Goal: Obtain resource: Obtain resource

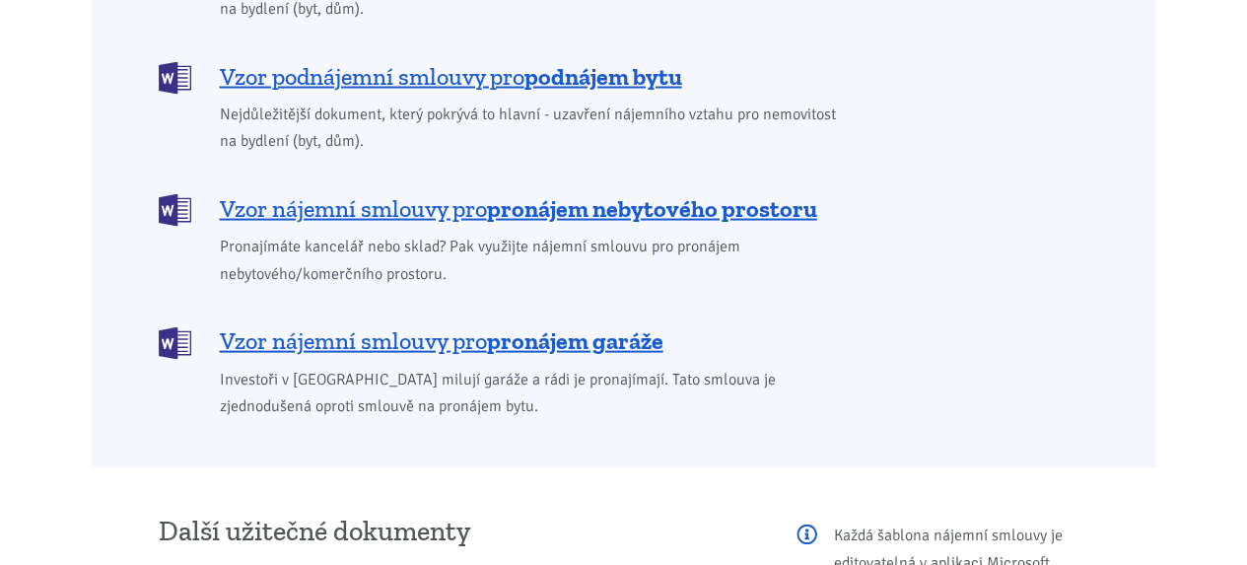
scroll to position [1865, 0]
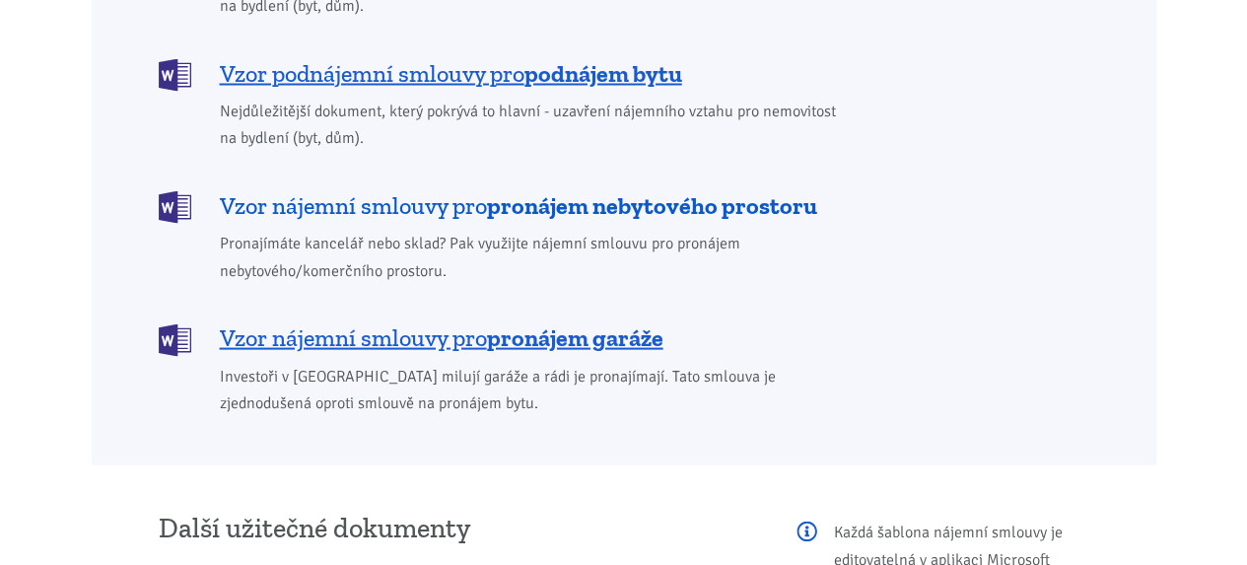
click at [541, 190] on b "pronájem nebytového prostoru" at bounding box center [652, 204] width 330 height 29
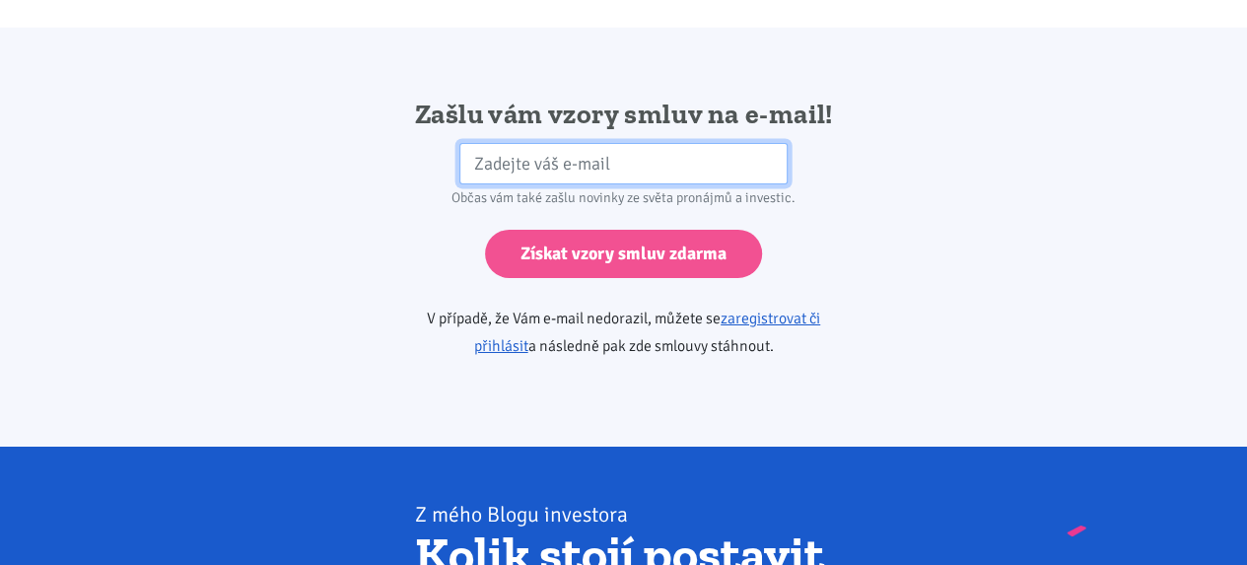
click at [643, 143] on input "email" at bounding box center [623, 164] width 328 height 42
type input "[EMAIL_ADDRESS][DOMAIN_NAME]"
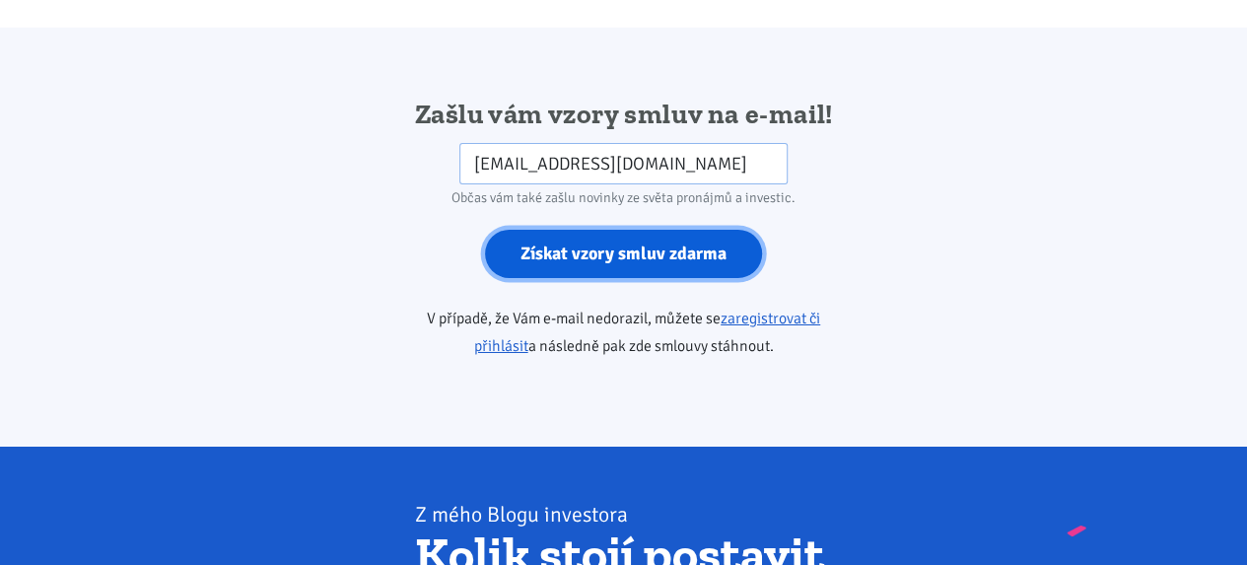
click at [653, 230] on input "Získat vzory smluv zdarma" at bounding box center [623, 254] width 277 height 48
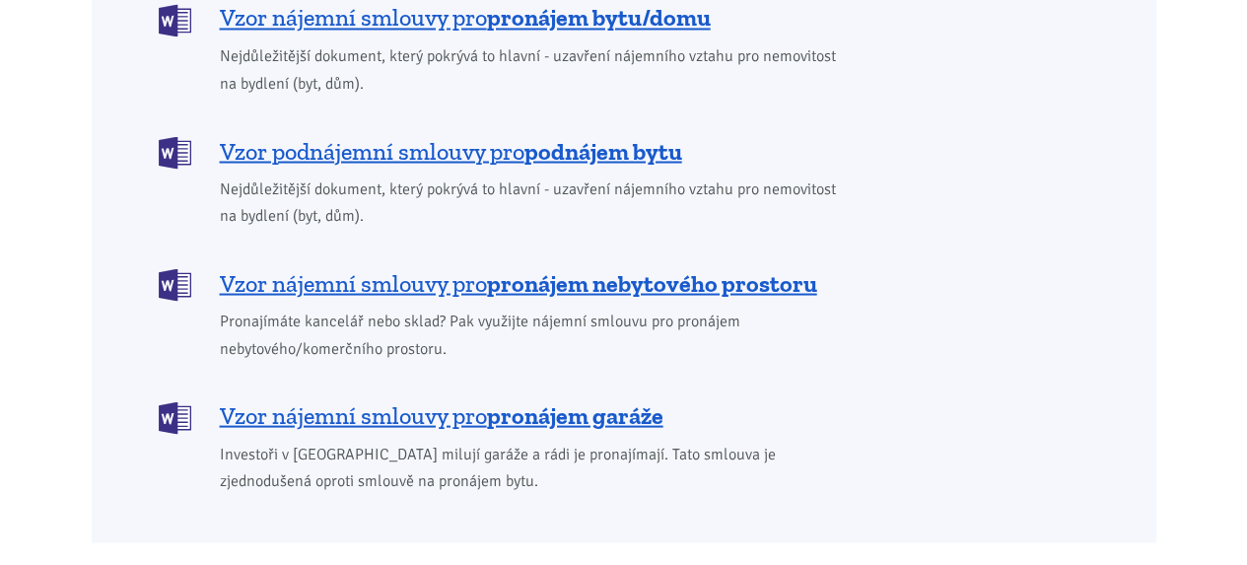
scroll to position [1747, 0]
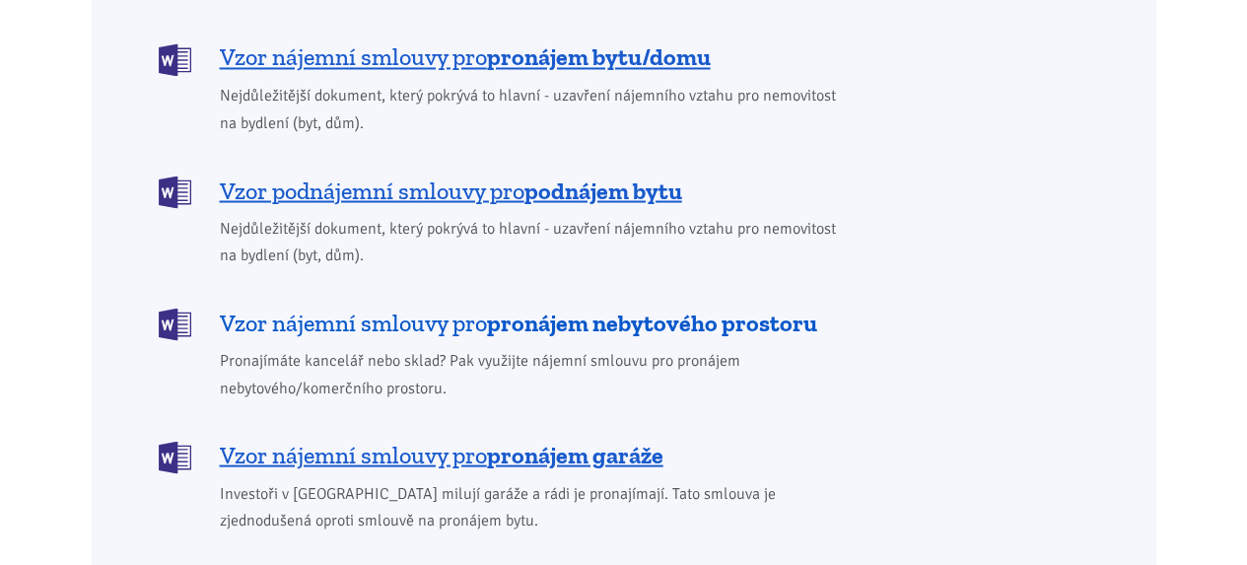
click at [688, 308] on b "pronájem nebytového prostoru" at bounding box center [652, 322] width 330 height 29
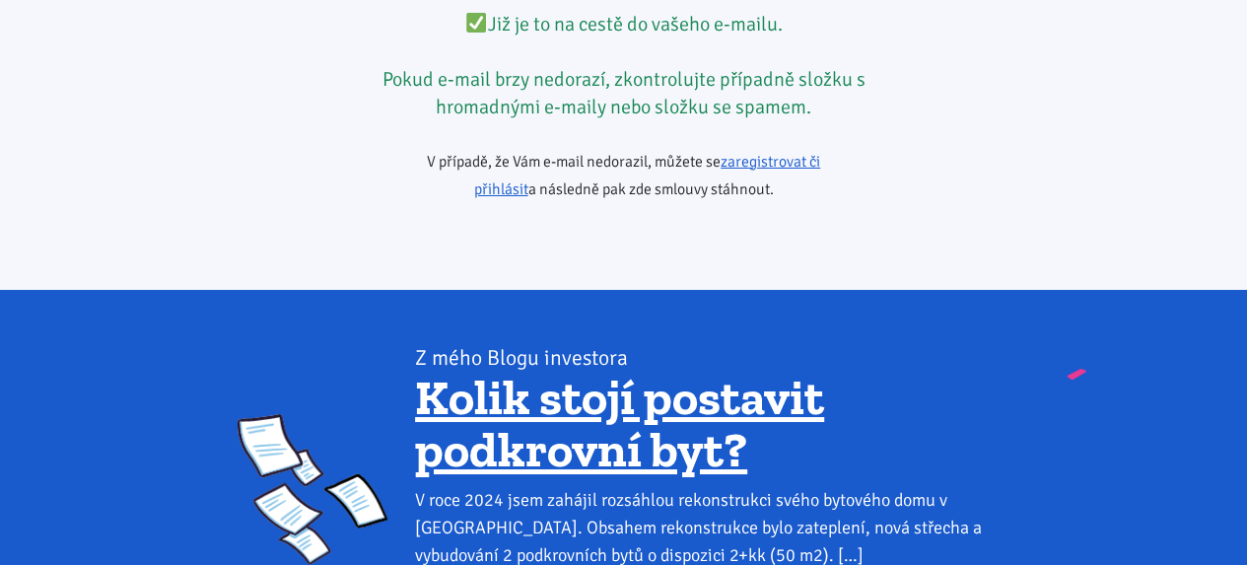
scroll to position [3426, 0]
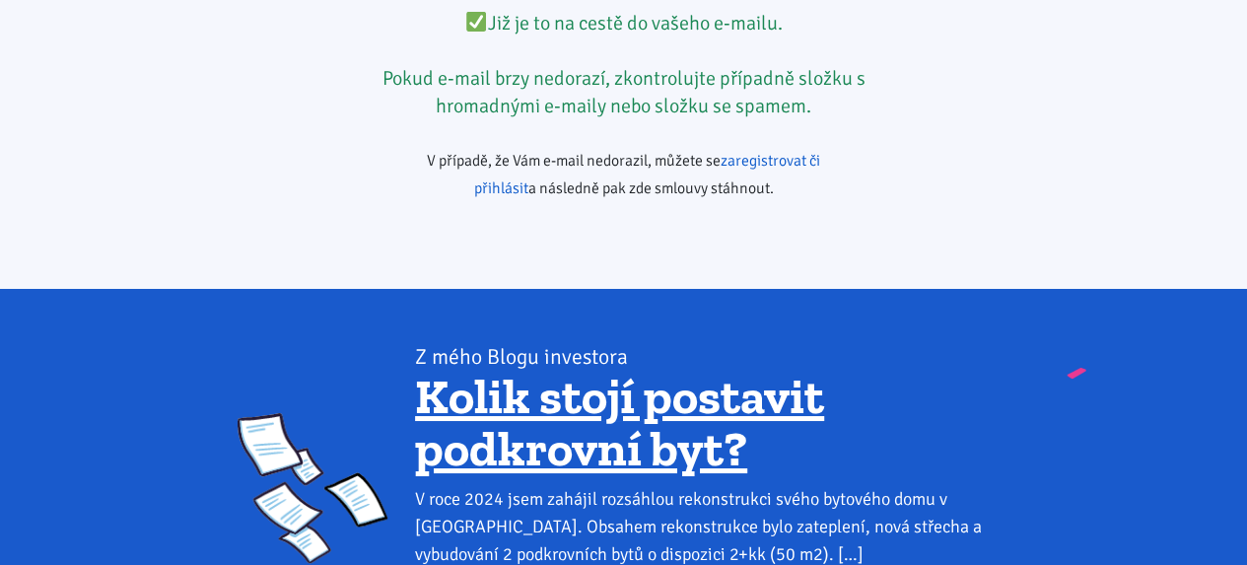
click at [793, 151] on link "zaregistrovat či přihlásit" at bounding box center [647, 174] width 347 height 47
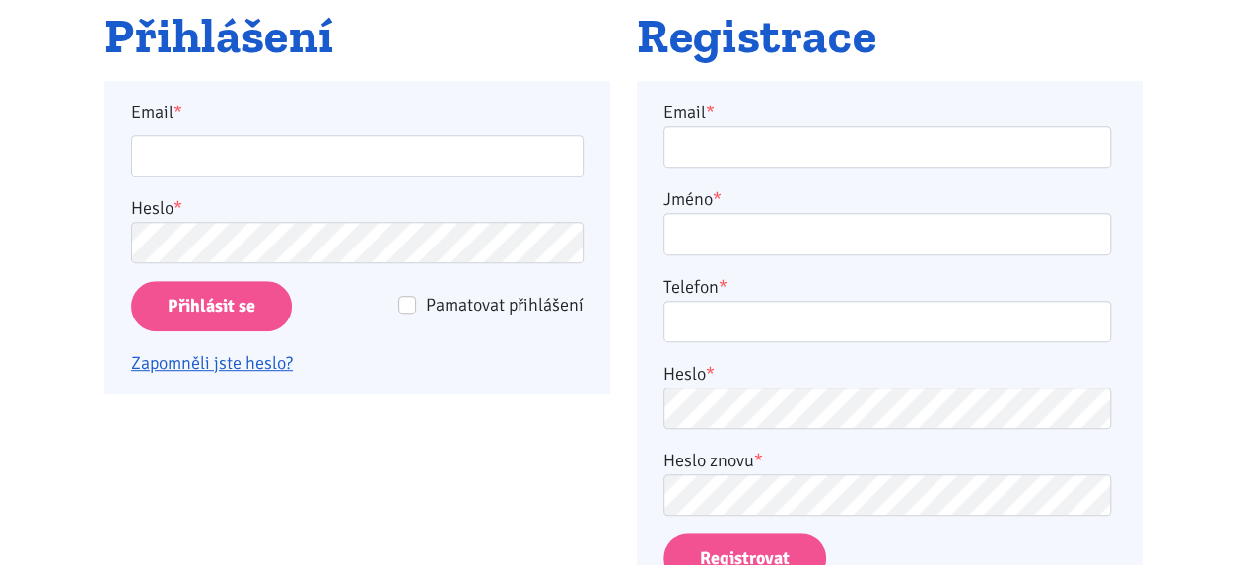
scroll to position [380, 0]
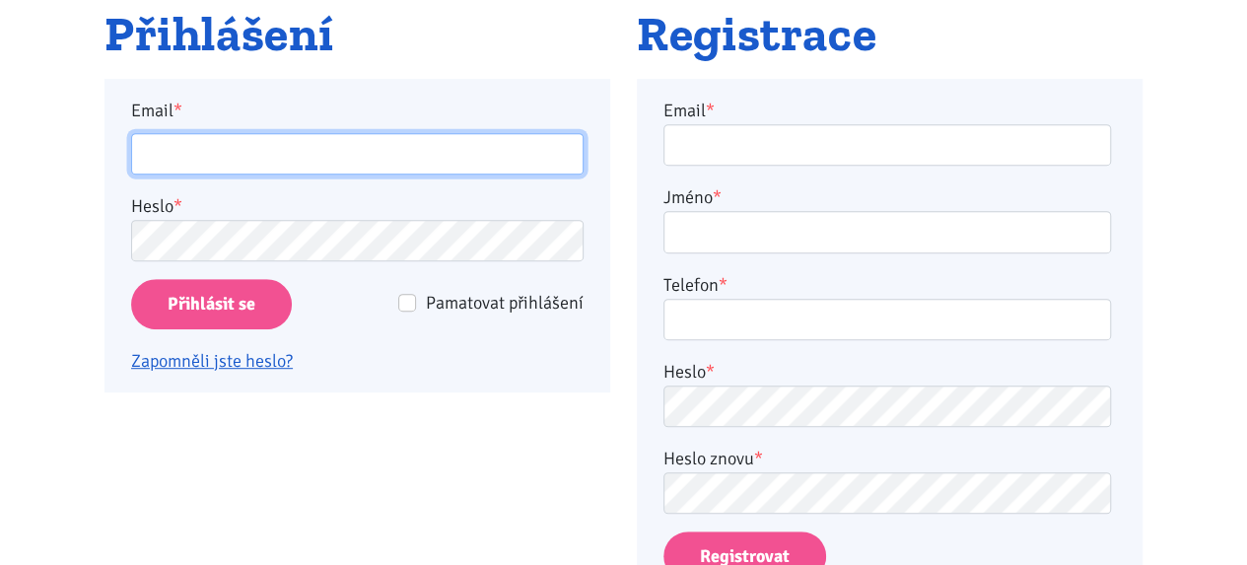
click at [331, 153] on input "Email *" at bounding box center [357, 154] width 453 height 42
click at [390, 147] on input "seidltomas@seznam.cz" at bounding box center [357, 154] width 453 height 42
type input "s"
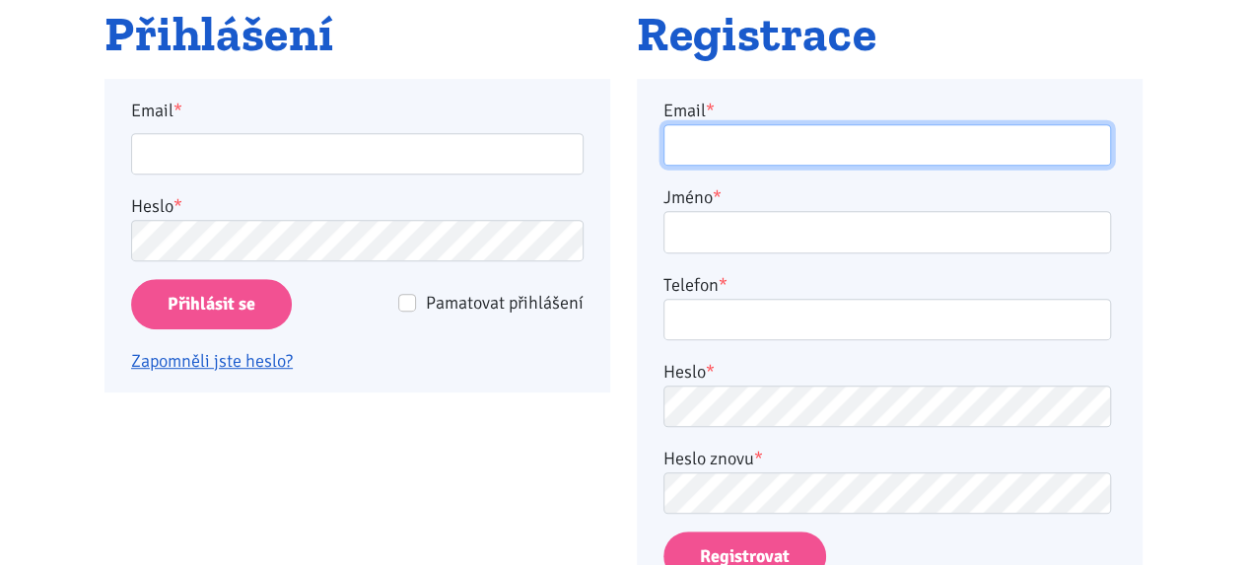
click at [703, 149] on input "Email *" at bounding box center [888, 145] width 448 height 42
type input "seidltomas@seznam.cz"
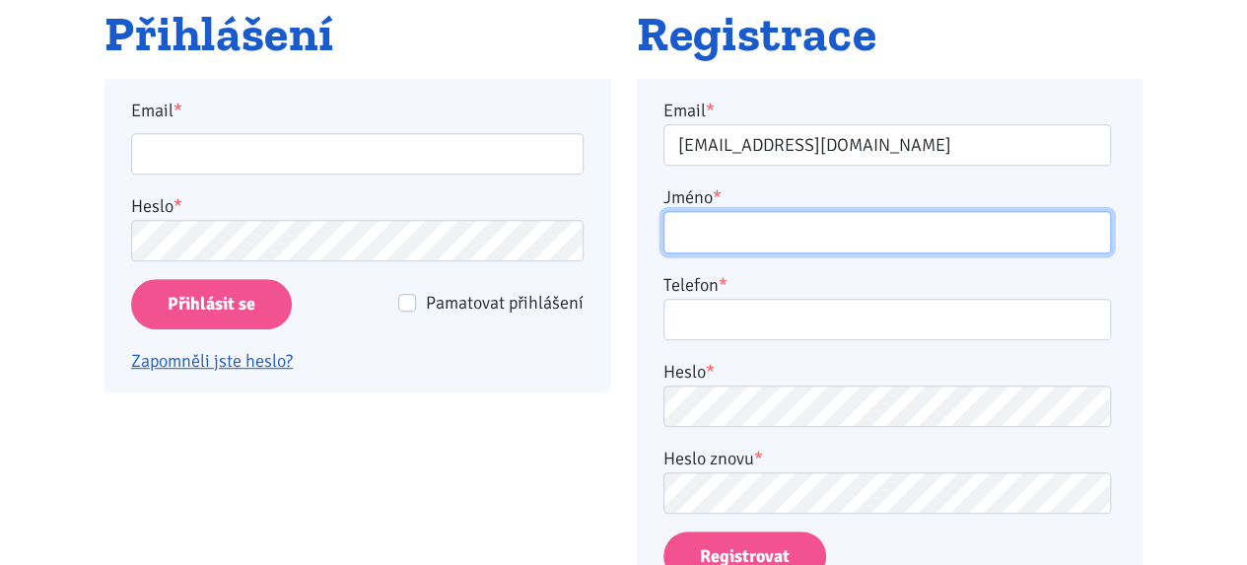
type input "Tomas Seidl"
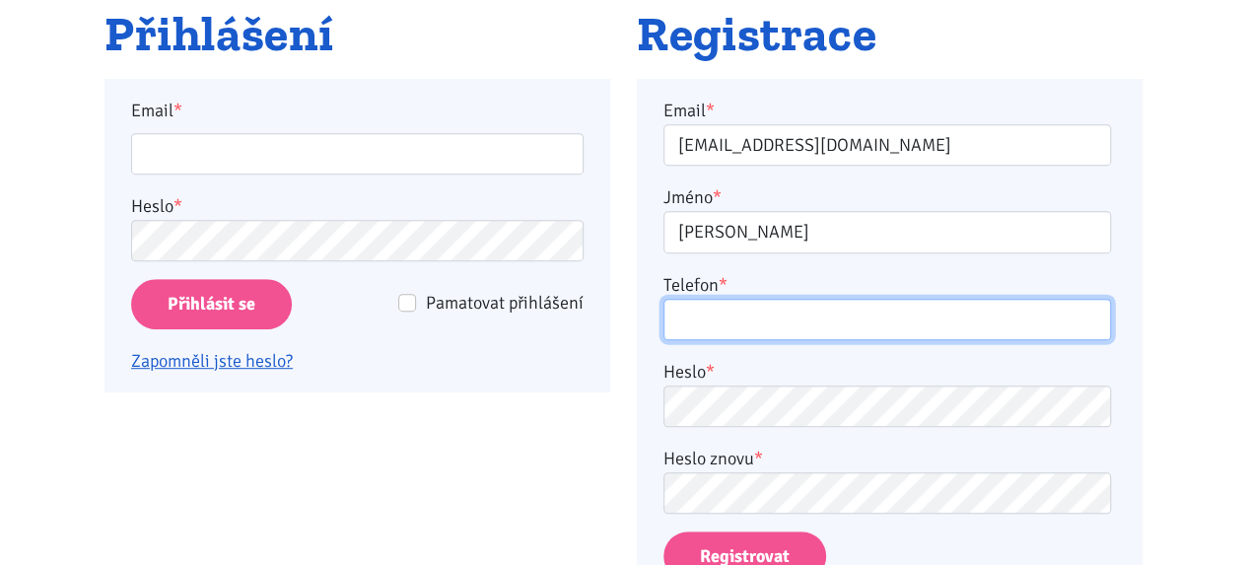
type input "608418161"
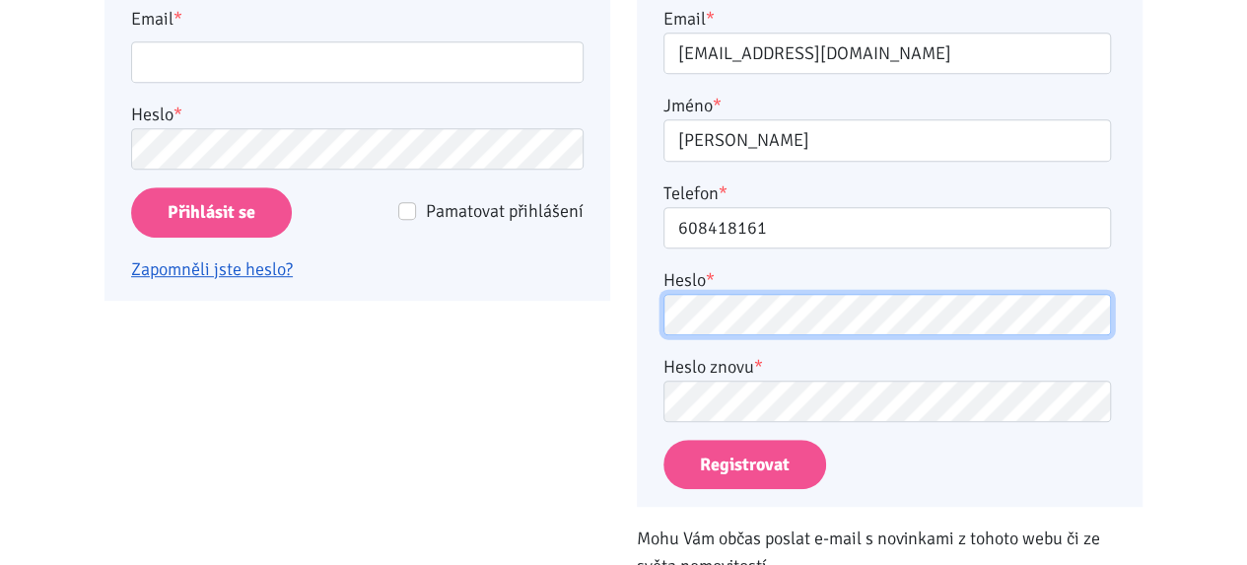
scroll to position [481, 0]
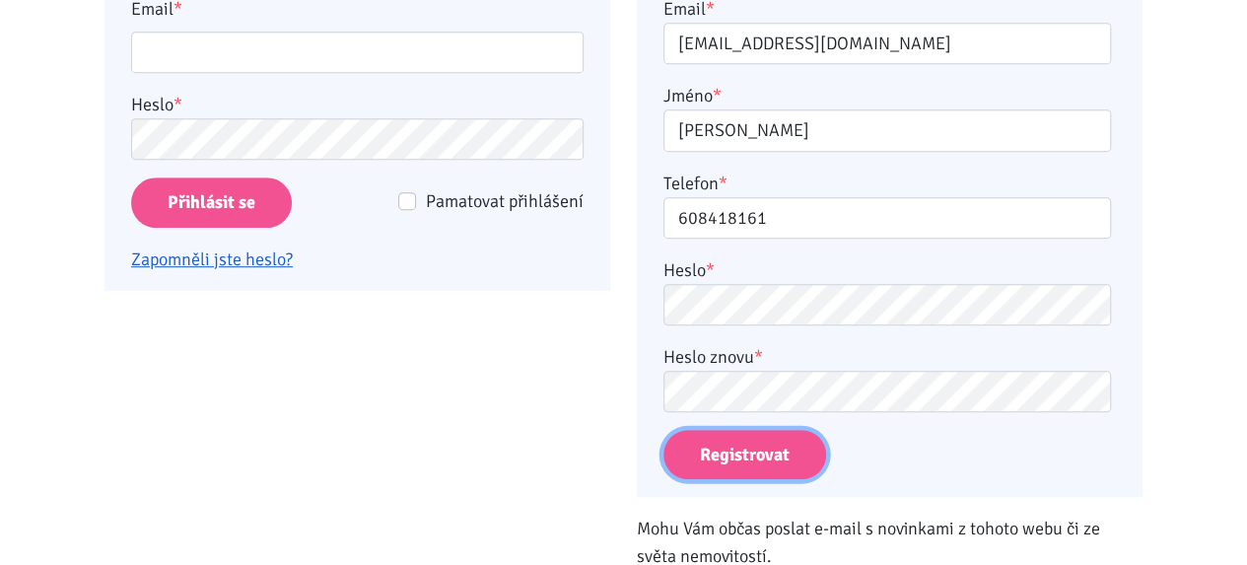
click at [767, 448] on button "Registrovat" at bounding box center [745, 455] width 163 height 50
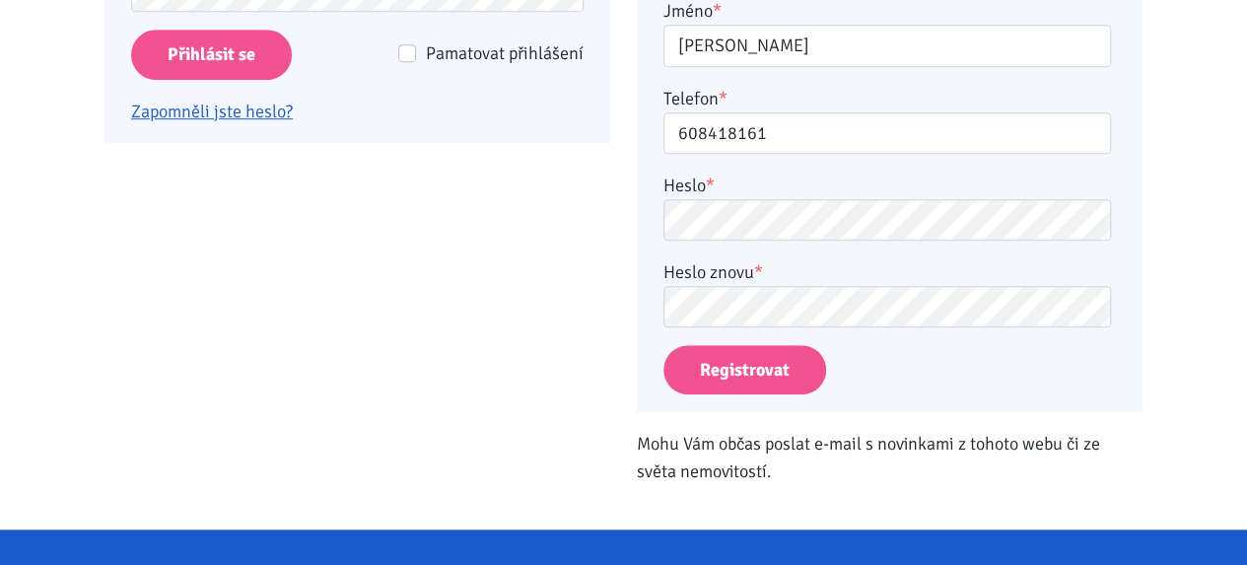
scroll to position [631, 0]
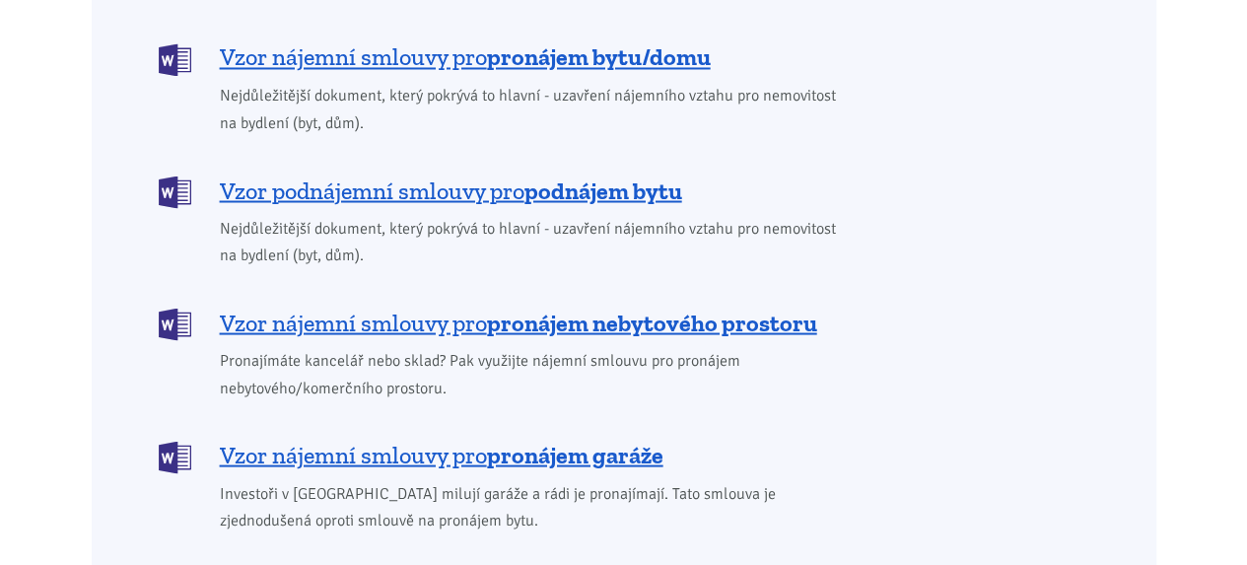
scroll to position [1745, 0]
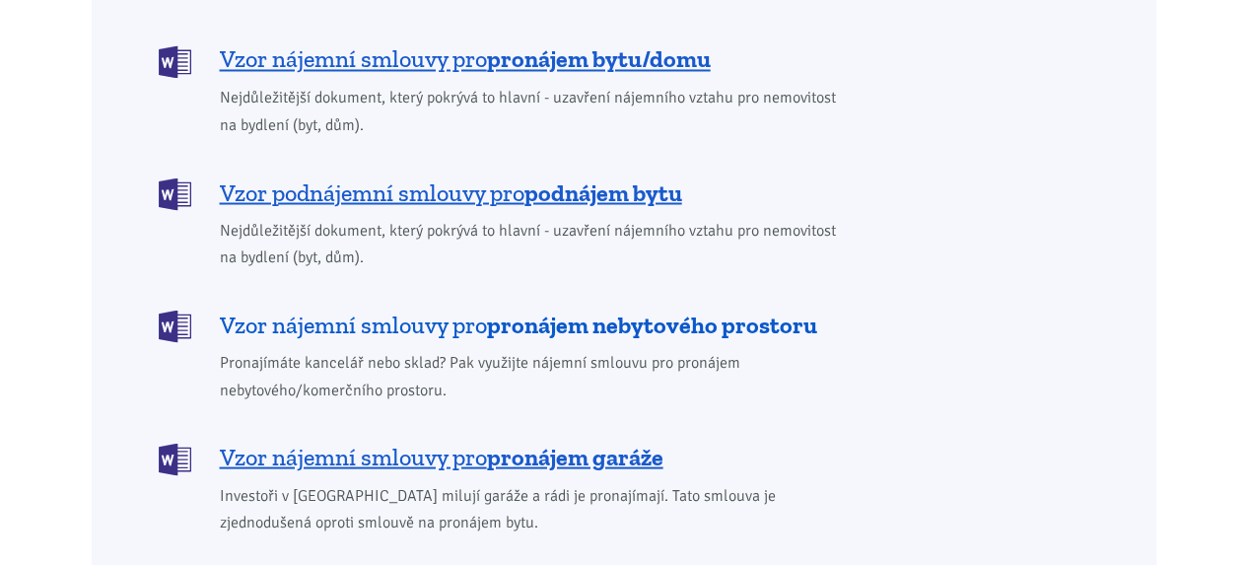
click at [493, 310] on b "pronájem nebytového prostoru" at bounding box center [652, 324] width 330 height 29
